Goal: Information Seeking & Learning: Check status

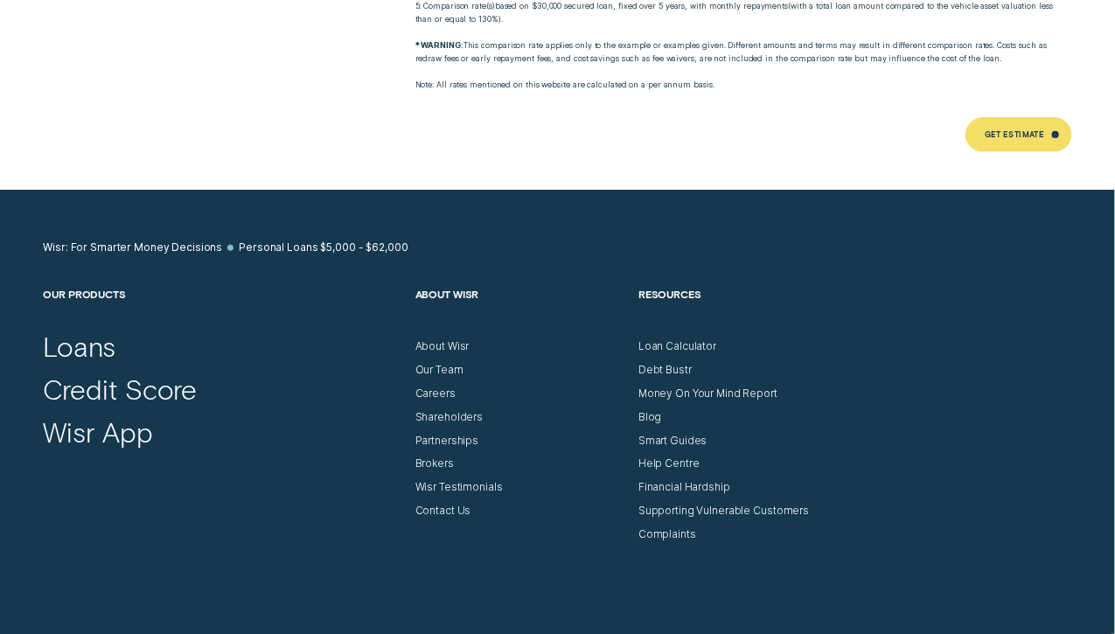
scroll to position [8274, 0]
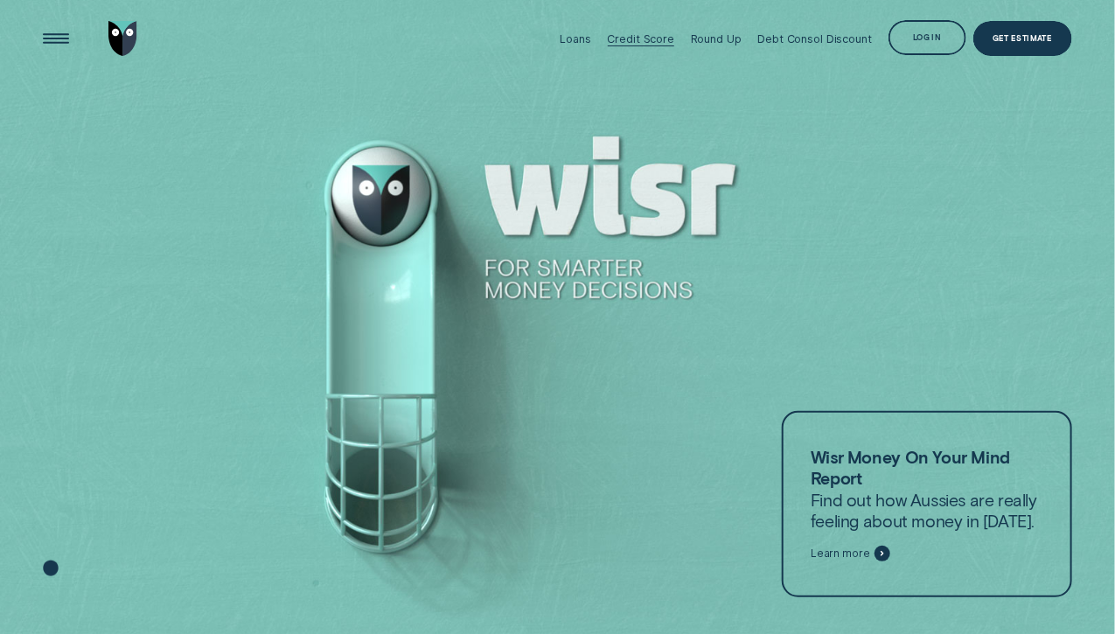
click at [649, 45] on div at bounding box center [641, 45] width 66 height 1
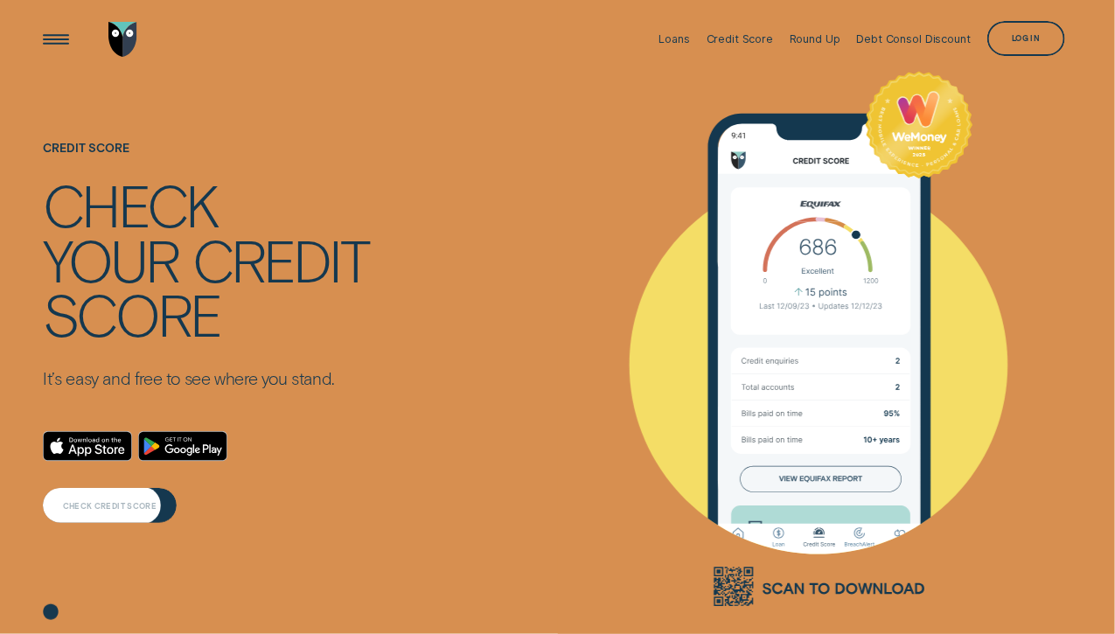
click at [88, 505] on div "CHECK CREDIT SCORE" at bounding box center [110, 506] width 94 height 7
